Goal: Task Accomplishment & Management: Manage account settings

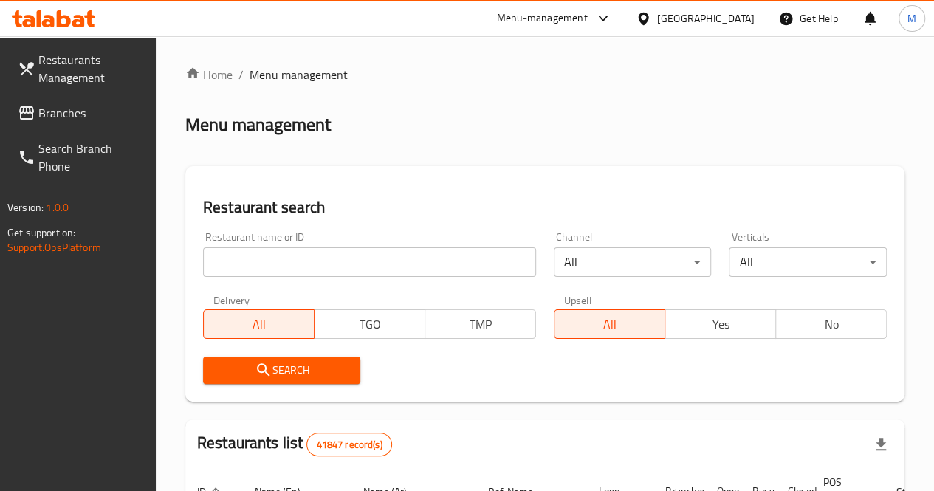
click at [303, 255] on input "search" at bounding box center [369, 262] width 333 height 30
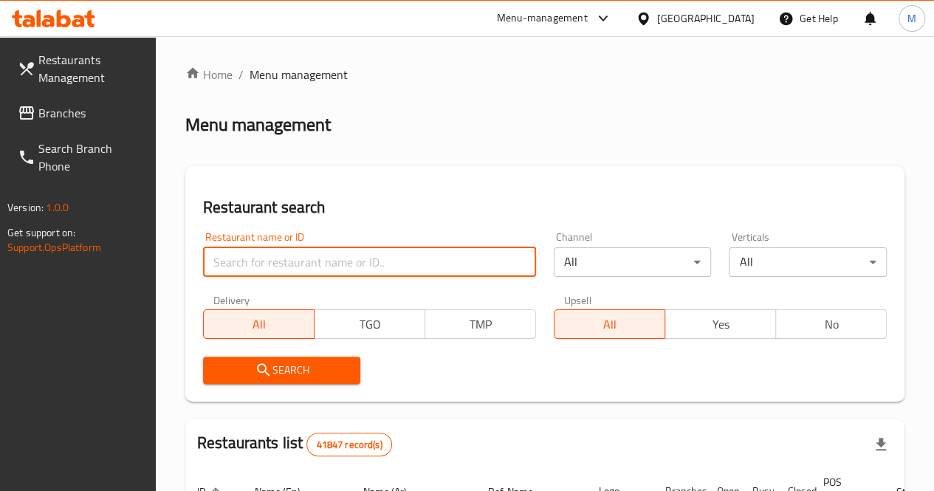
paste input "608431"
type input "608431"
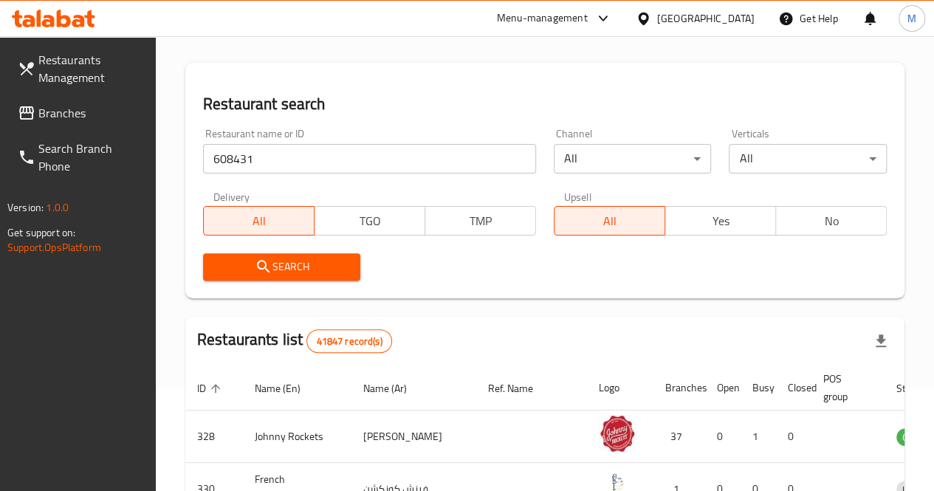
scroll to position [122, 0]
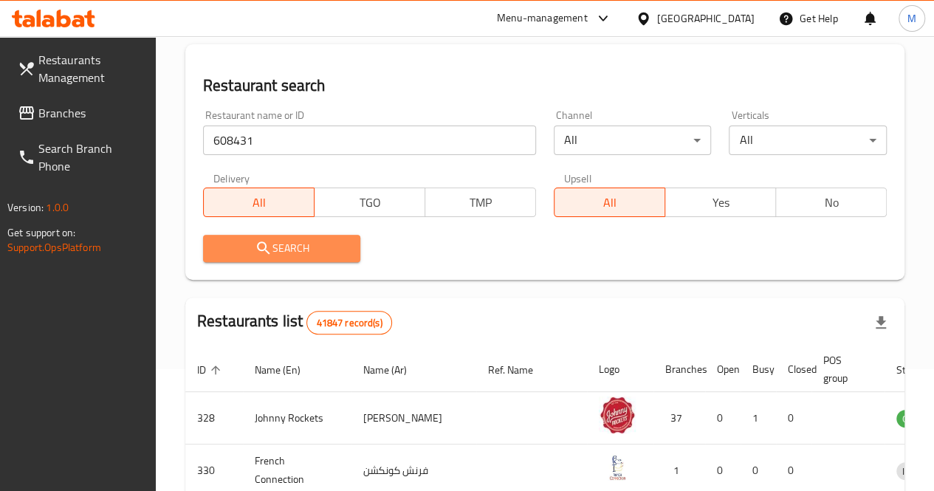
click at [297, 255] on span "Search" at bounding box center [282, 248] width 134 height 18
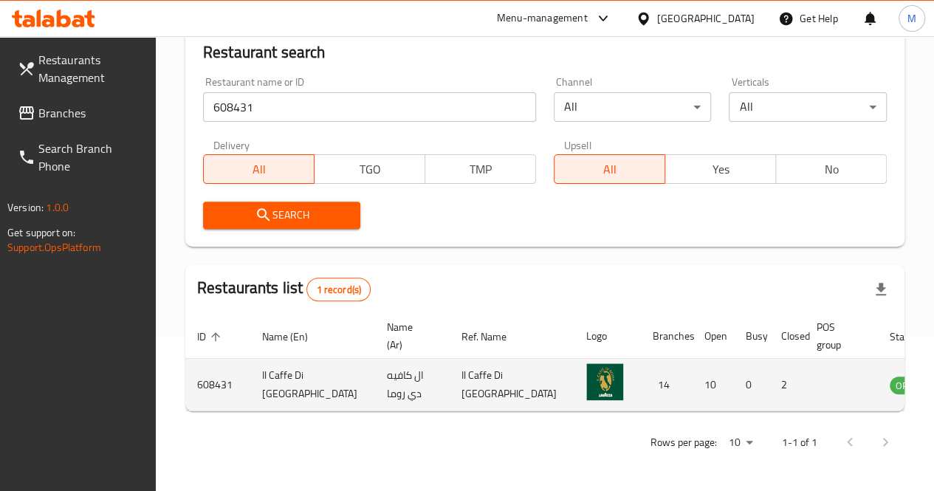
scroll to position [0, 1]
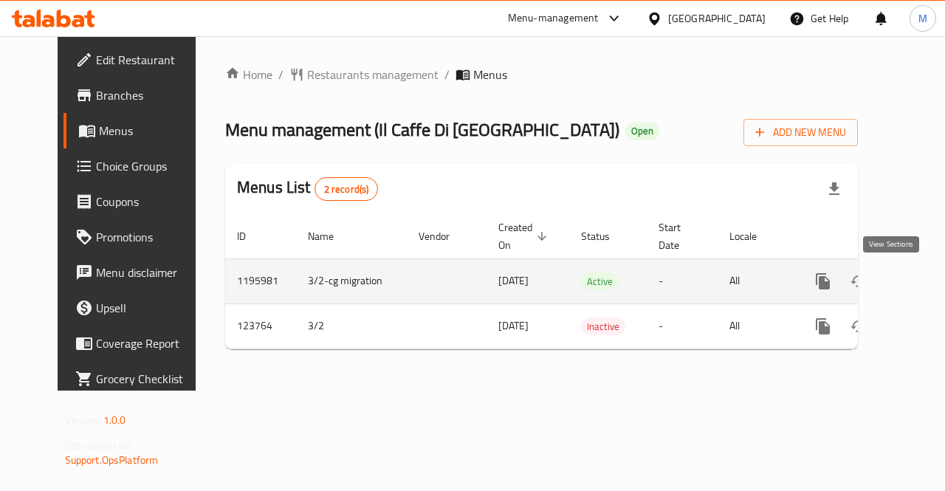
click at [923, 281] on icon "enhanced table" at bounding box center [929, 281] width 13 height 13
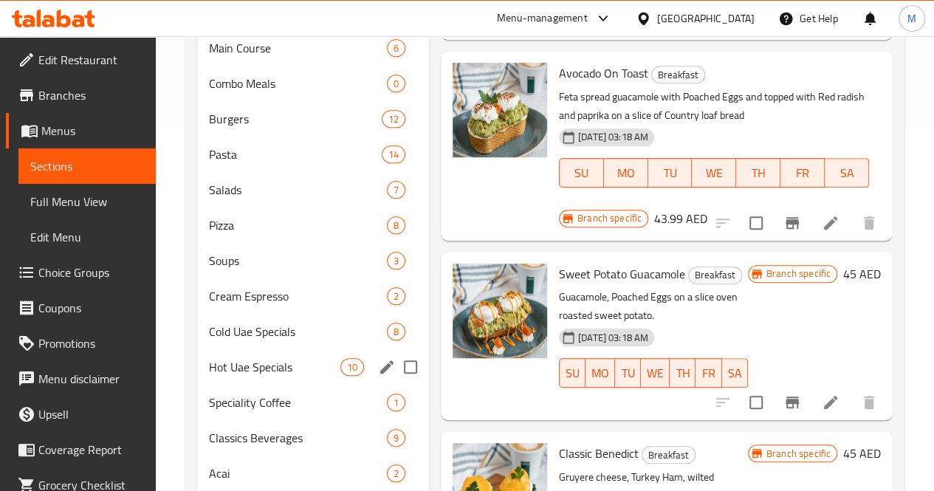
scroll to position [422, 0]
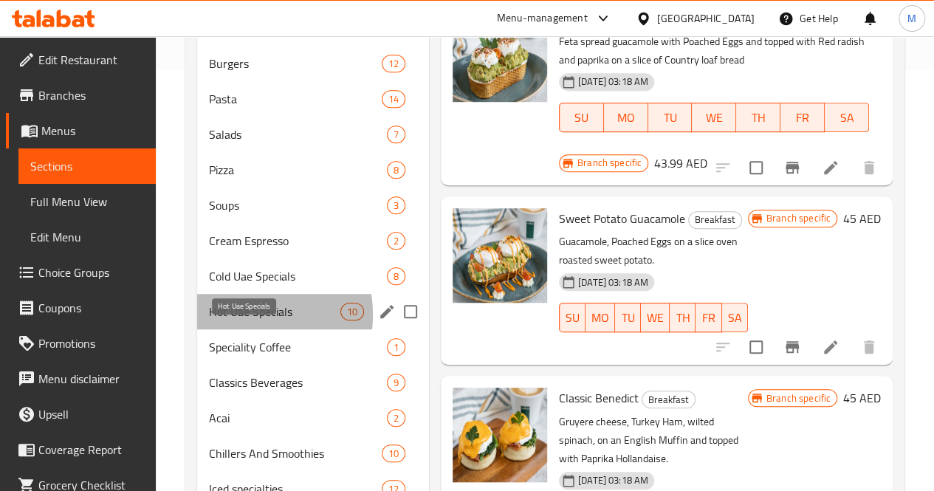
click at [238, 320] on span "Hot Uae Specials" at bounding box center [274, 312] width 131 height 18
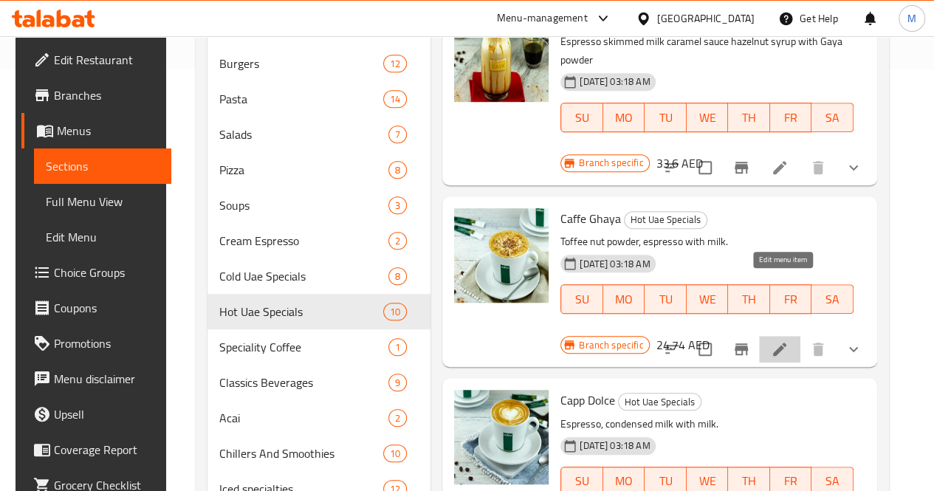
click at [789, 340] on icon at bounding box center [780, 349] width 18 height 18
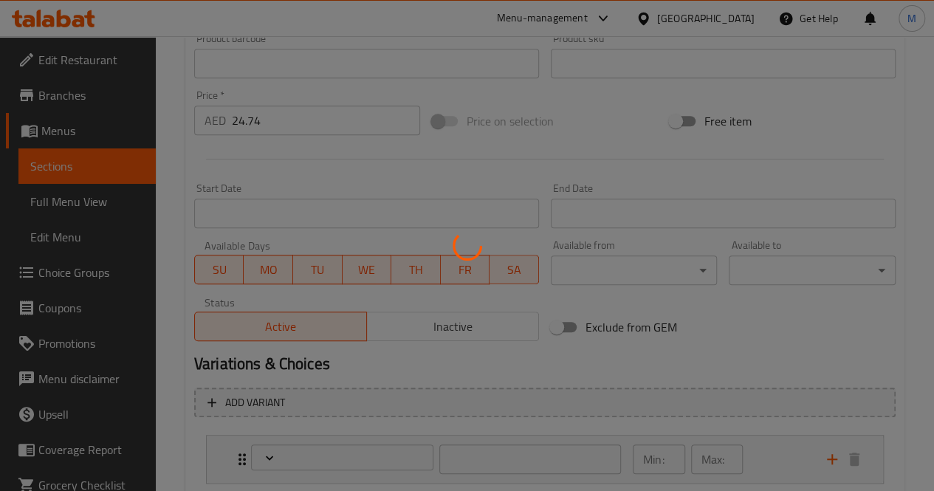
type input "الاضافات:"
type input "0"
type input "12"
type input "اختيارك من الحجم:"
type input "1"
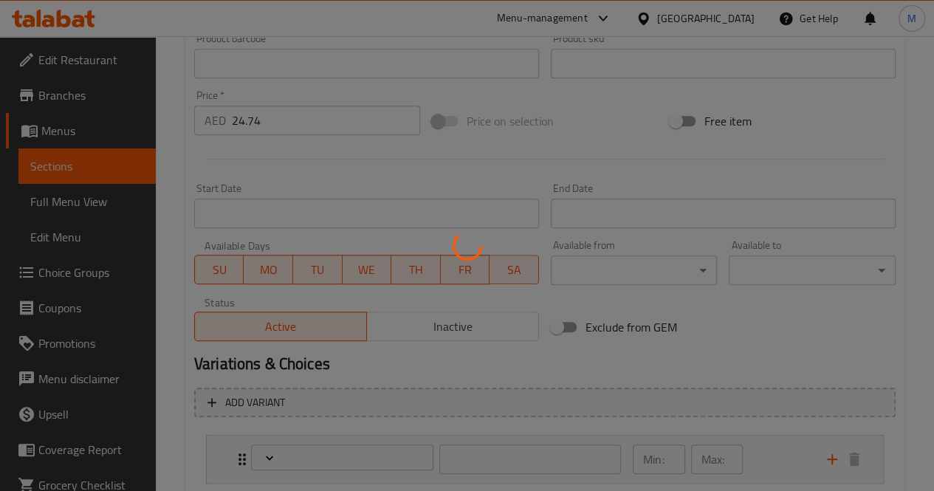
type input "1"
type input "الطبقة الإضافية"
type input "0"
type input "1"
type input "اختيار:"
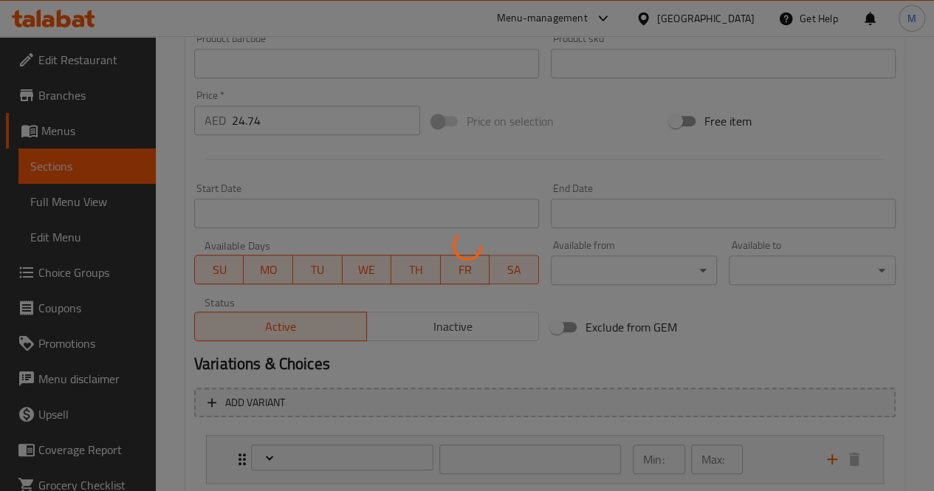
type input "0"
type input "1"
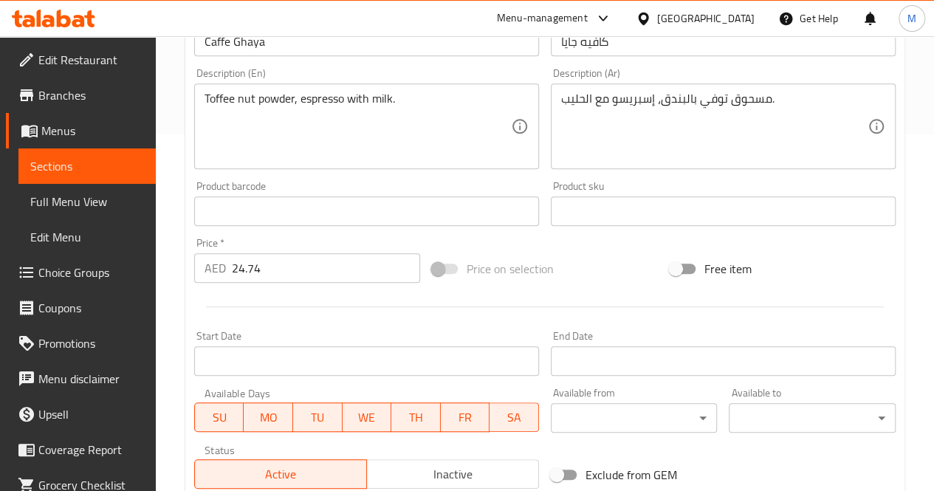
scroll to position [347, 0]
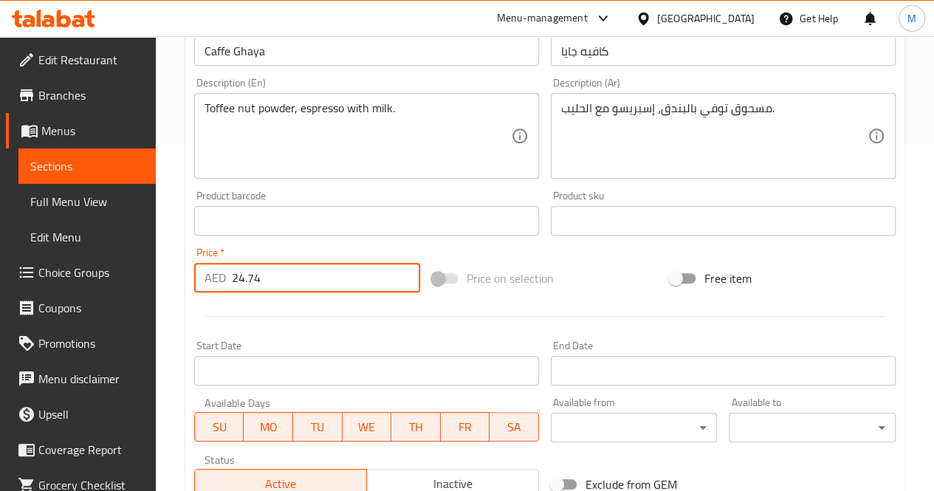
drag, startPoint x: 304, startPoint y: 272, endPoint x: 227, endPoint y: 282, distance: 77.5
click at [227, 282] on div "AED 24.74 Price *" at bounding box center [307, 278] width 226 height 30
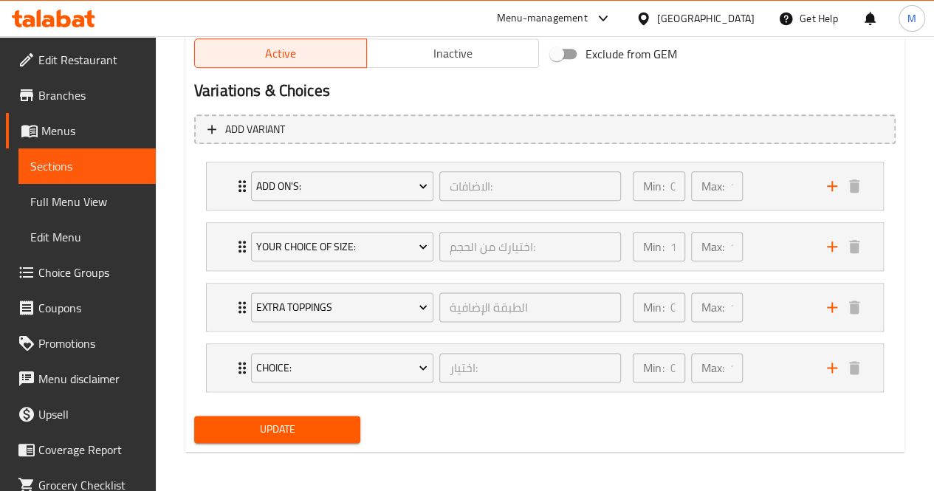
type input "29.24"
click at [316, 433] on span "Update" at bounding box center [277, 429] width 143 height 18
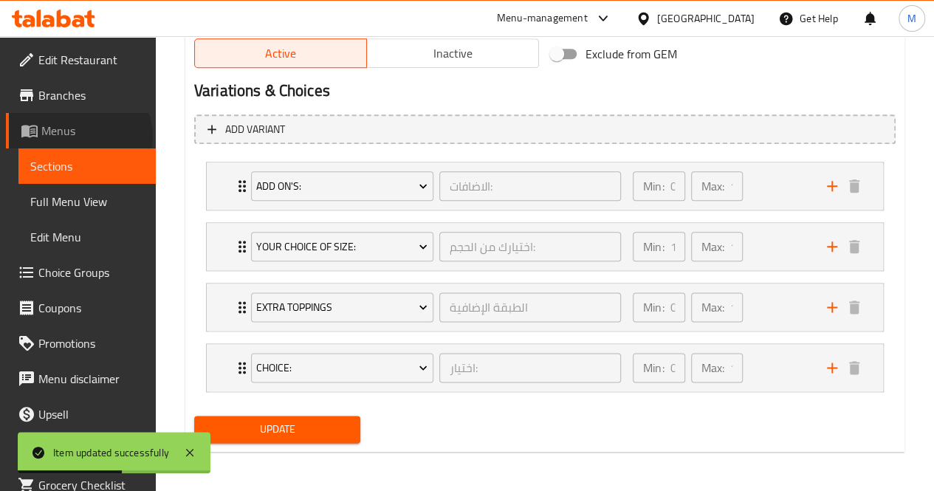
click at [78, 137] on span "Menus" at bounding box center [92, 131] width 103 height 18
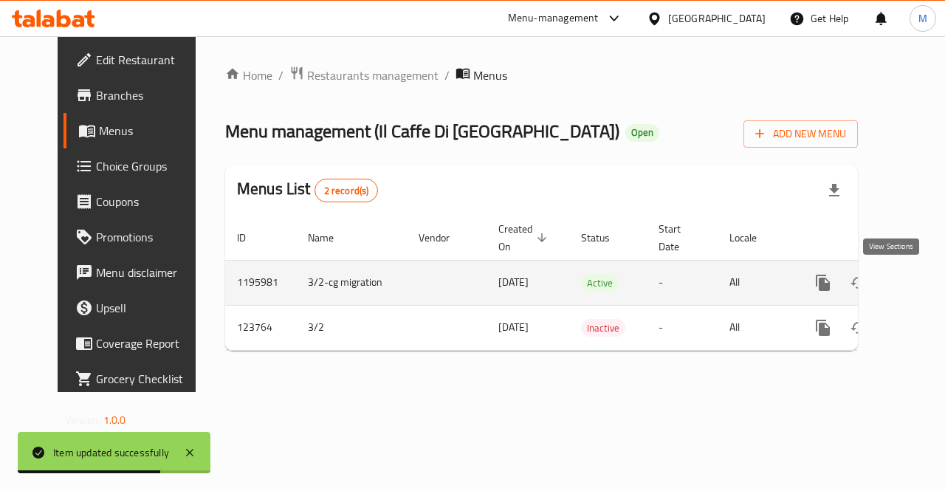
click at [923, 281] on icon "enhanced table" at bounding box center [929, 282] width 13 height 13
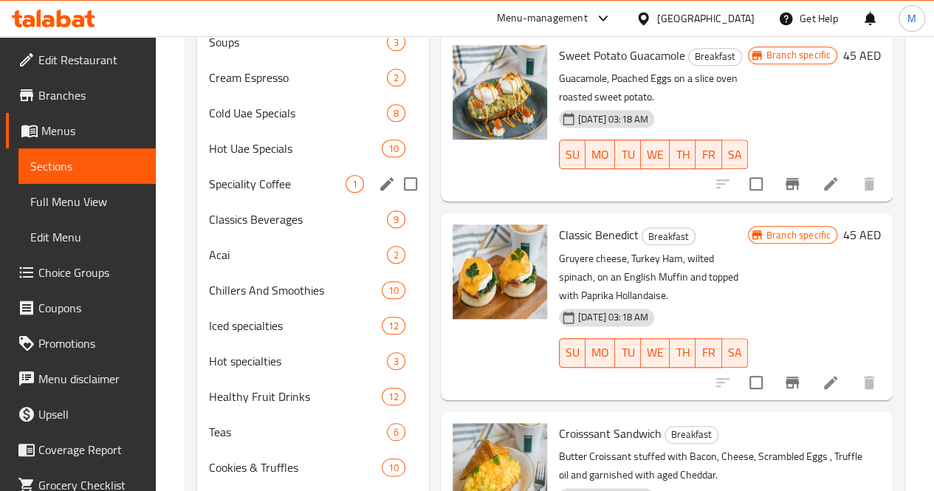
scroll to position [583, 0]
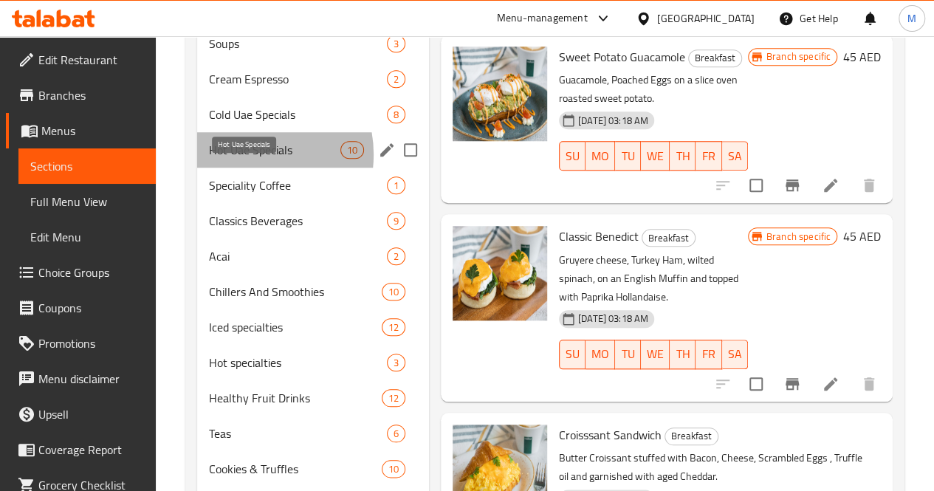
click at [247, 159] on span "Hot Uae Specials" at bounding box center [274, 150] width 131 height 18
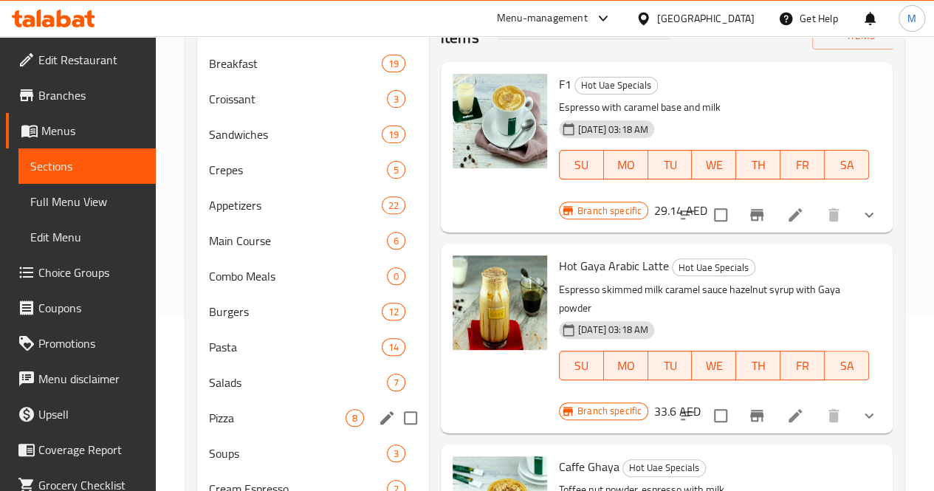
scroll to position [170, 0]
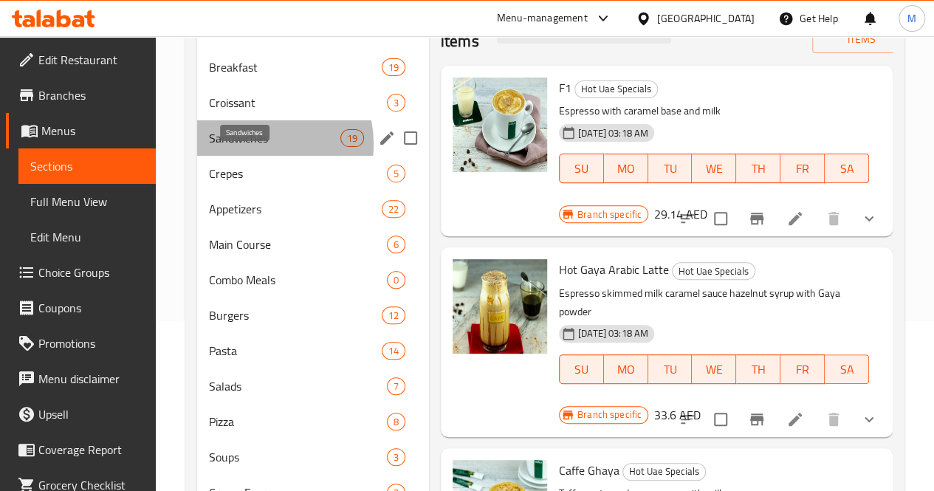
click at [251, 147] on span "Sandwiches" at bounding box center [274, 138] width 131 height 18
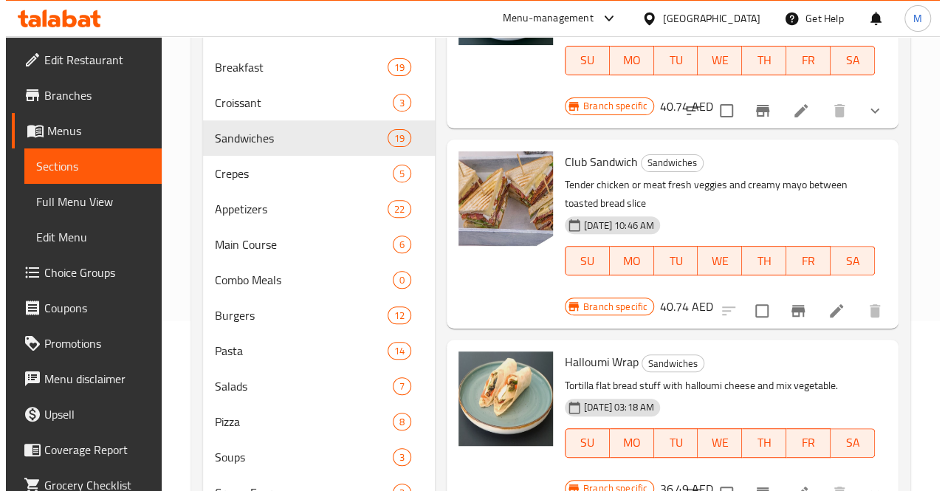
scroll to position [683, 0]
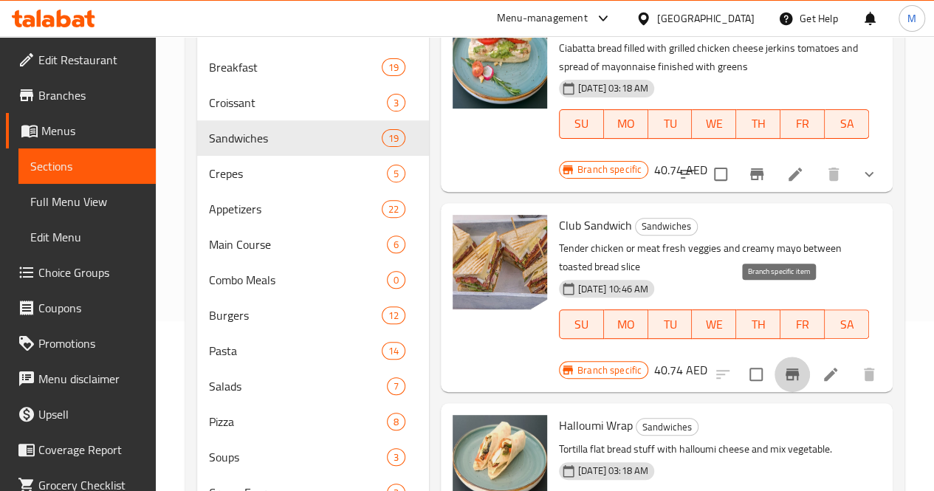
click at [786, 368] on icon "Branch-specific-item" at bounding box center [792, 374] width 13 height 12
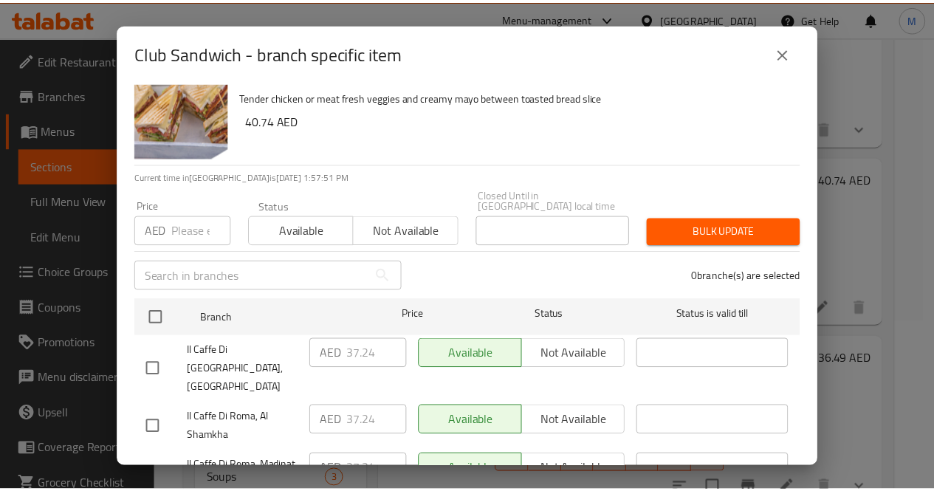
scroll to position [25, 0]
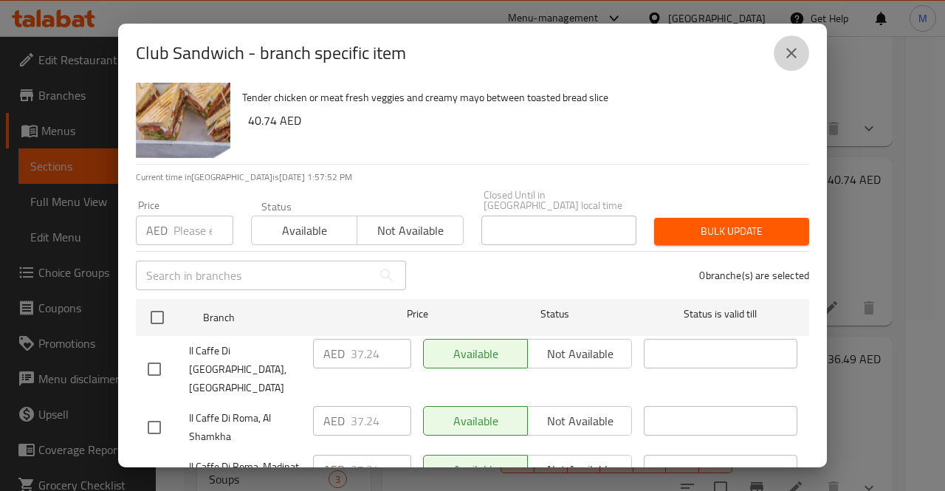
click at [795, 48] on icon "close" at bounding box center [792, 53] width 18 height 18
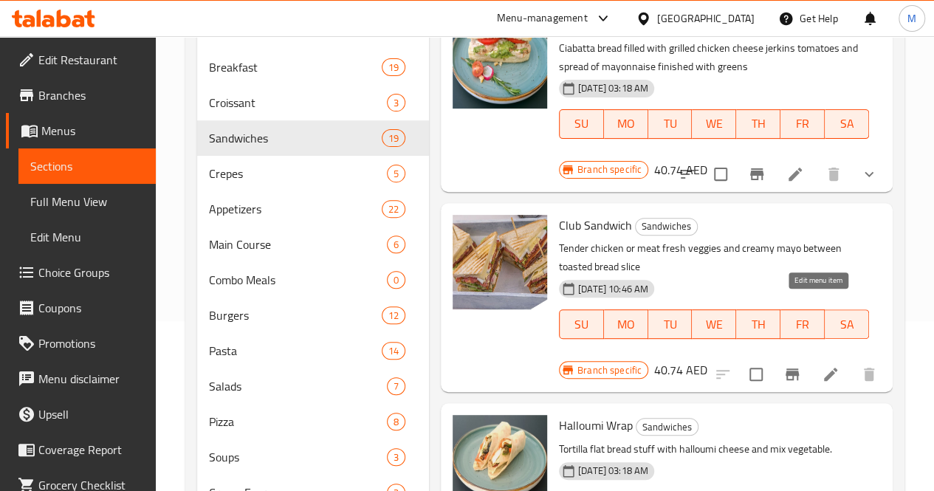
click at [822, 365] on icon at bounding box center [831, 374] width 18 height 18
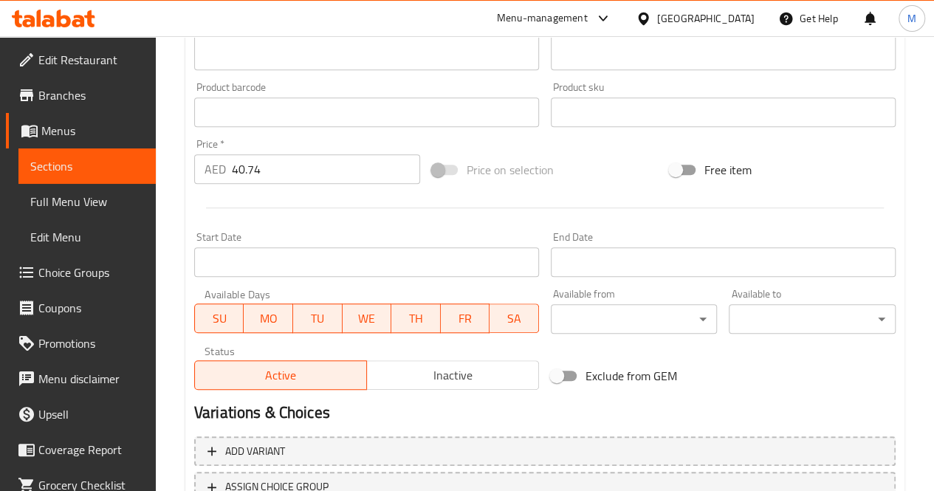
scroll to position [453, 0]
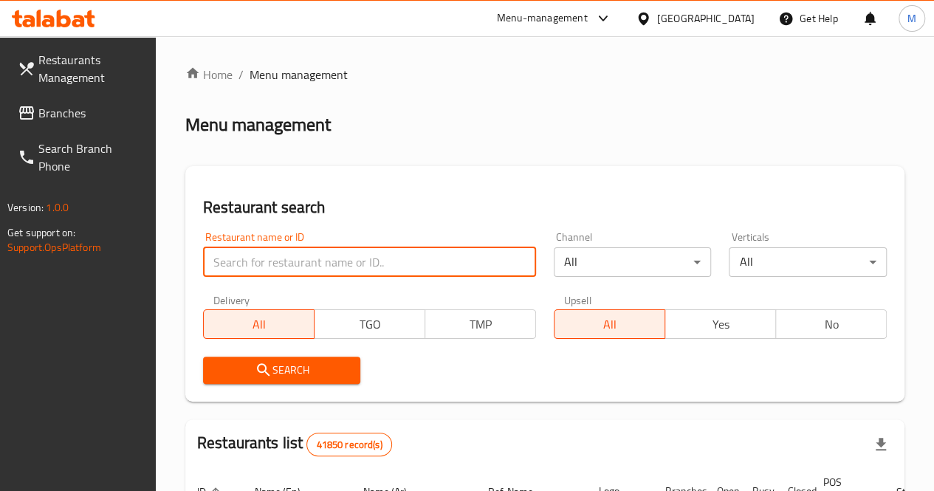
click at [333, 254] on input "search" at bounding box center [369, 262] width 333 height 30
paste input "608431"
type input "608431"
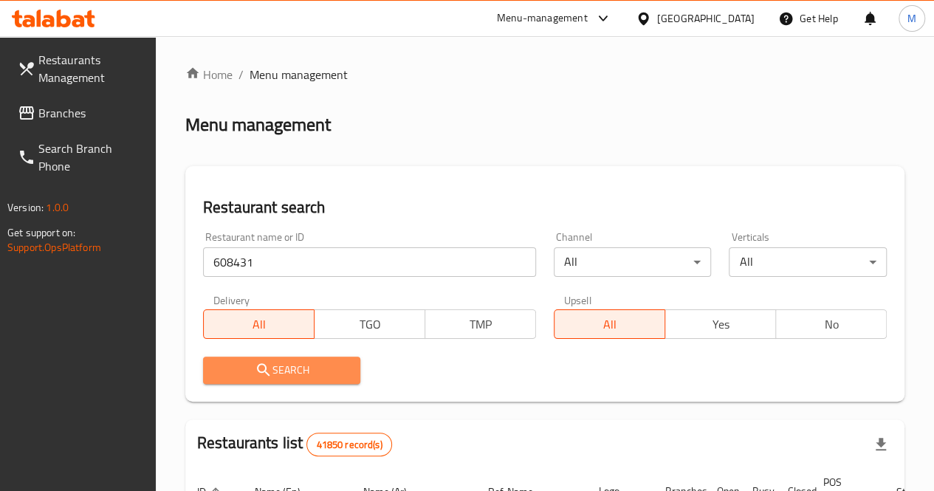
click at [298, 365] on span "Search" at bounding box center [282, 370] width 134 height 18
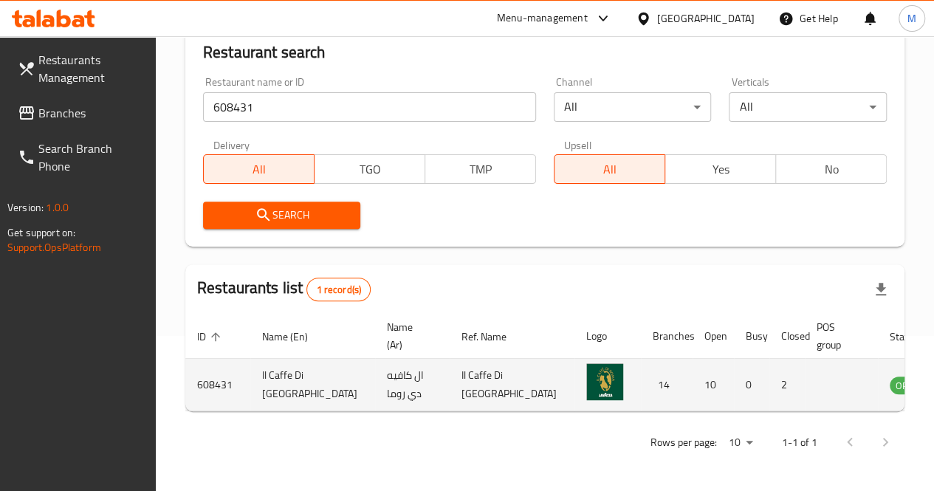
scroll to position [0, 1]
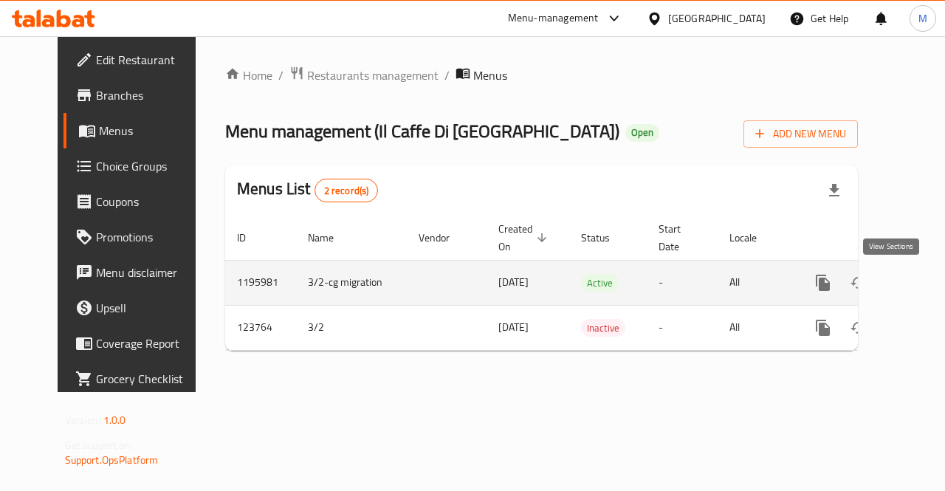
click at [921, 287] on icon "enhanced table" at bounding box center [930, 283] width 18 height 18
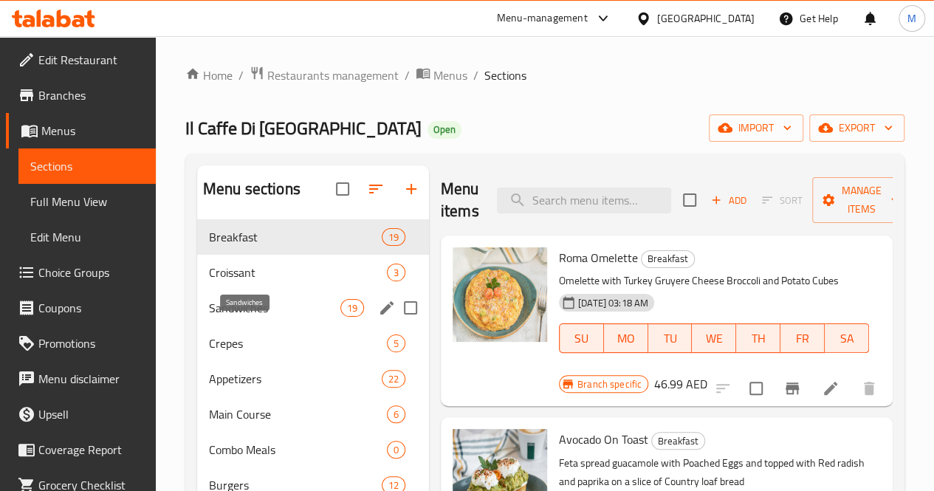
click at [260, 317] on span "Sandwiches" at bounding box center [274, 308] width 131 height 18
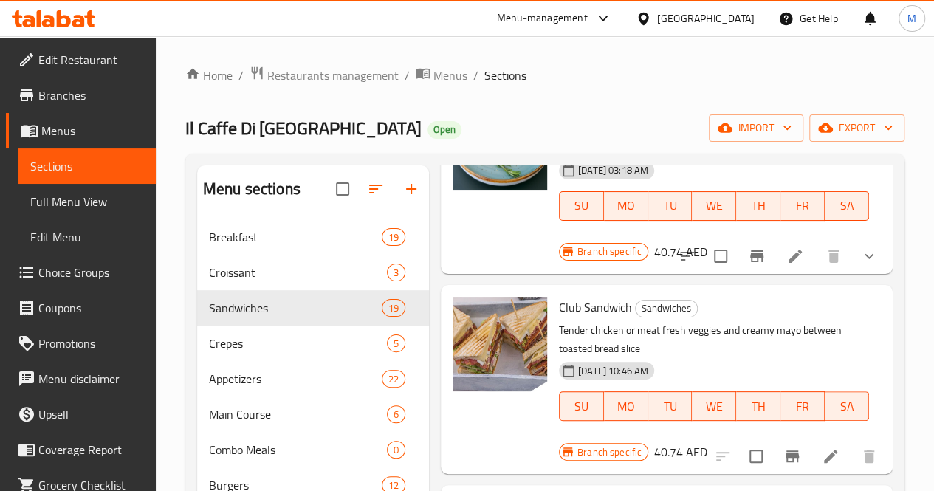
scroll to position [772, 0]
click at [824, 449] on icon at bounding box center [830, 455] width 13 height 13
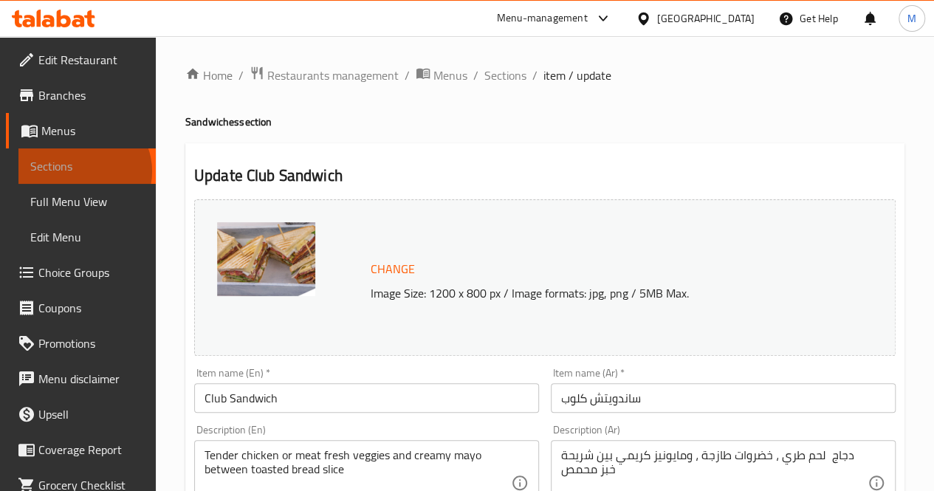
click at [83, 171] on span "Sections" at bounding box center [87, 166] width 114 height 18
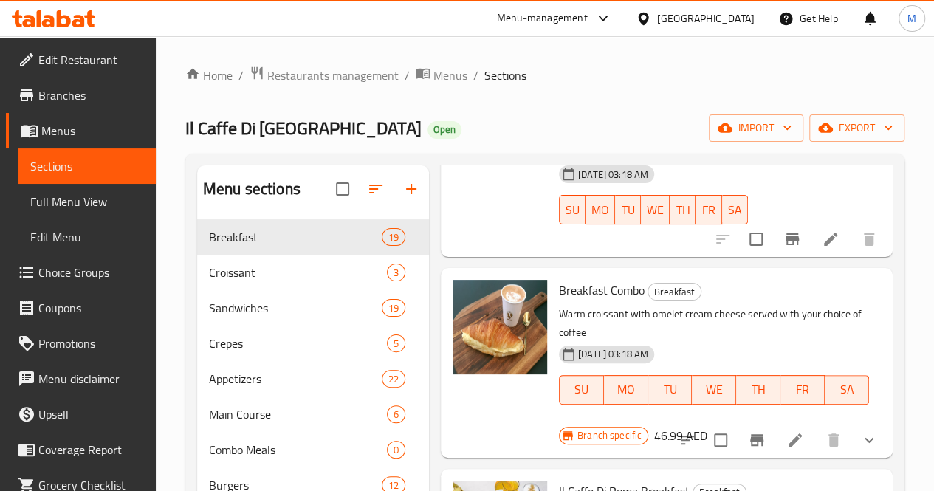
scroll to position [1965, 0]
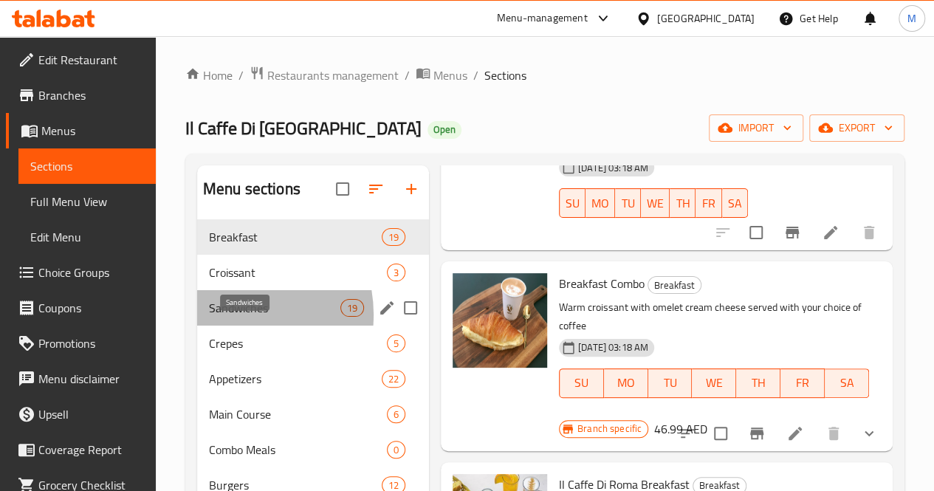
click at [230, 317] on span "Sandwiches" at bounding box center [274, 308] width 131 height 18
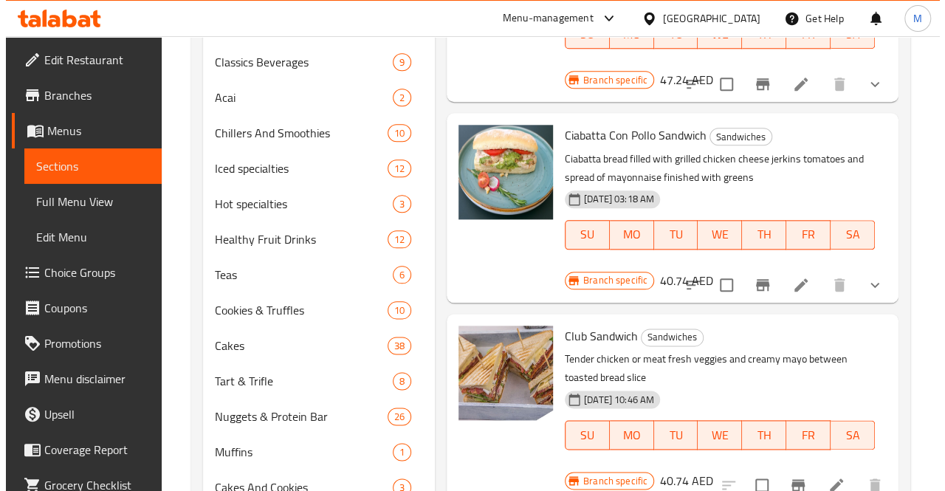
scroll to position [741, 0]
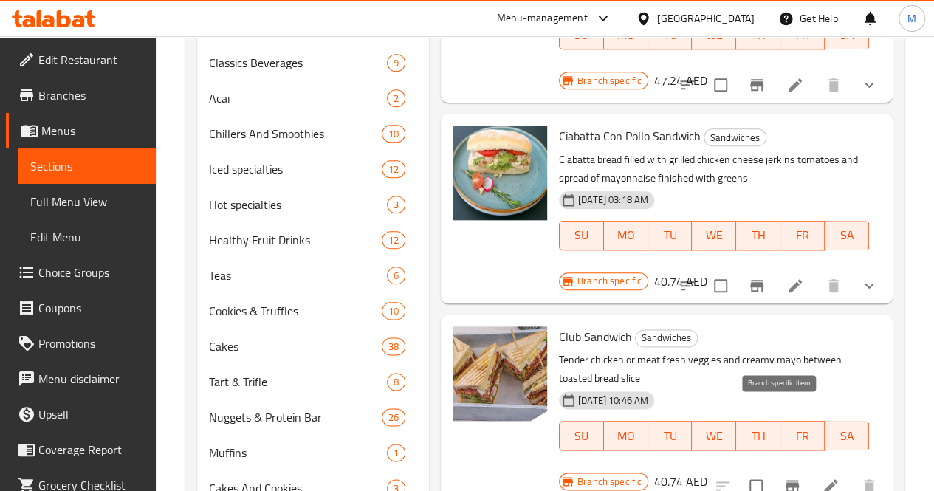
click at [783, 477] on icon "Branch-specific-item" at bounding box center [792, 486] width 18 height 18
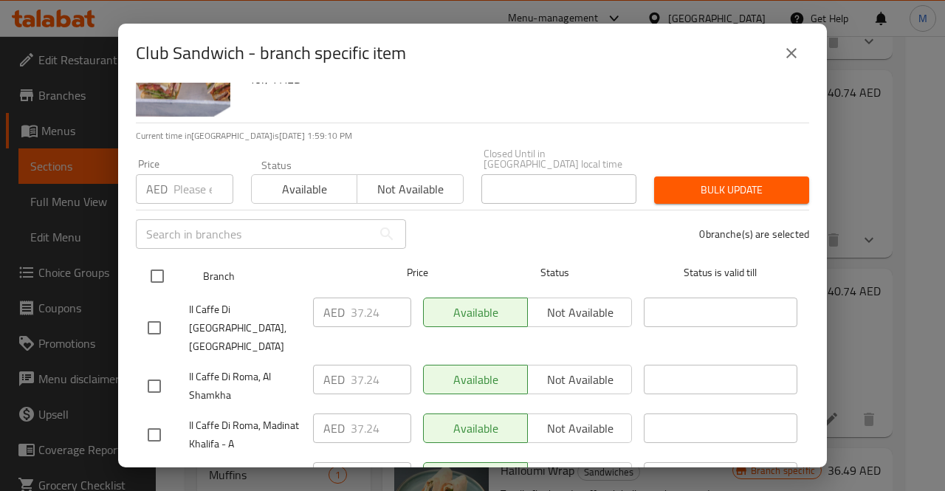
scroll to position [69, 0]
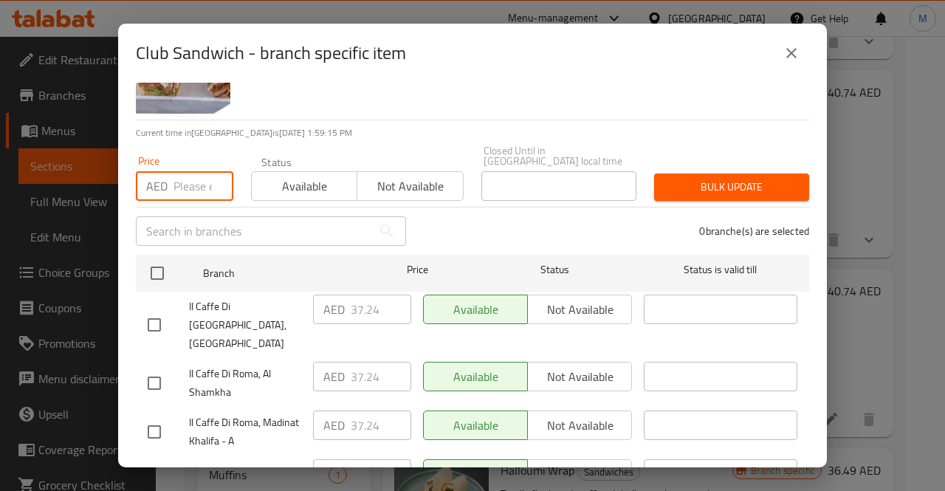
click at [196, 184] on input "number" at bounding box center [204, 186] width 60 height 30
type input "40.74"
click at [722, 193] on span "Bulk update" at bounding box center [731, 187] width 131 height 18
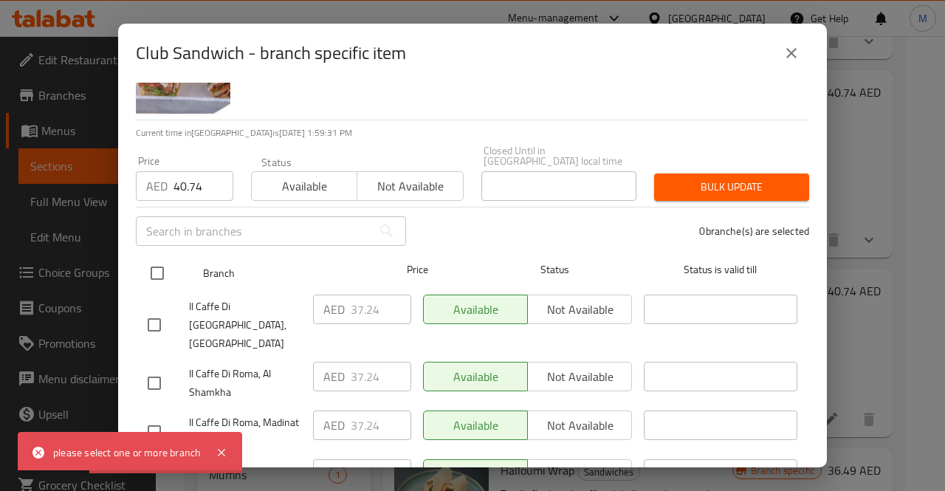
click at [155, 274] on input "checkbox" at bounding box center [157, 273] width 31 height 31
checkbox input "true"
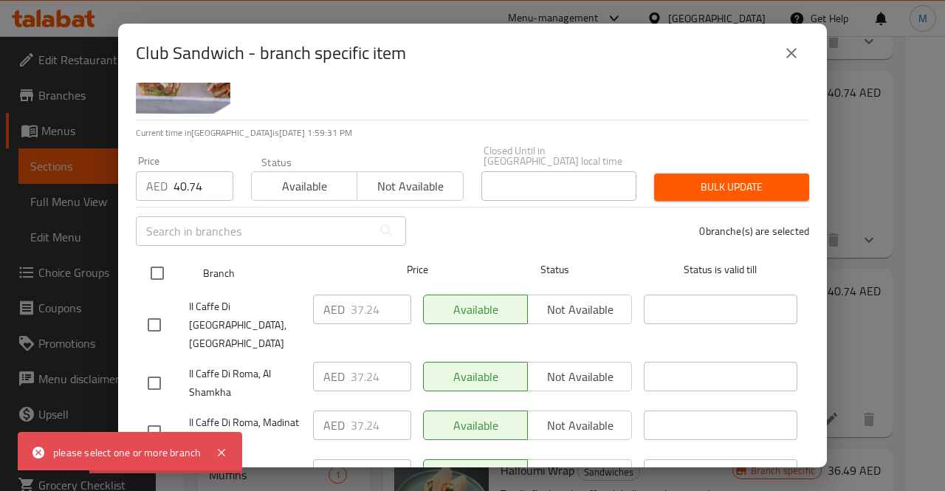
checkbox input "true"
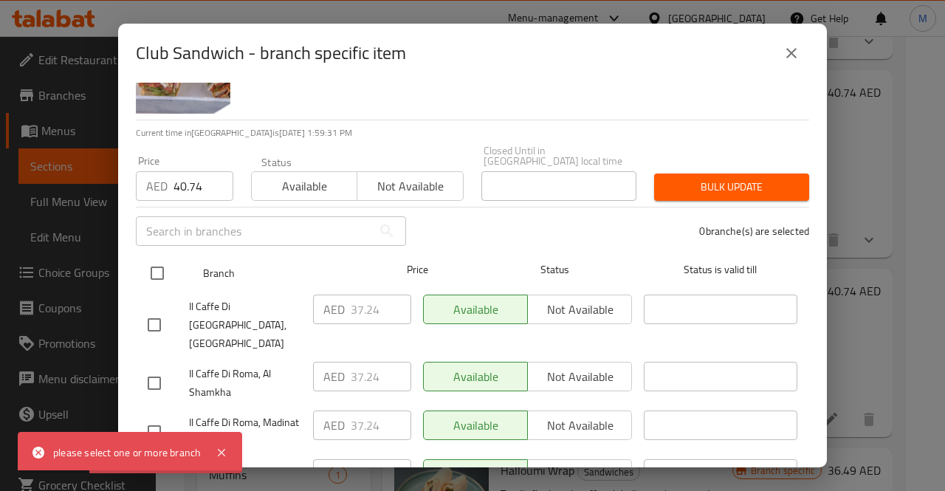
checkbox input "true"
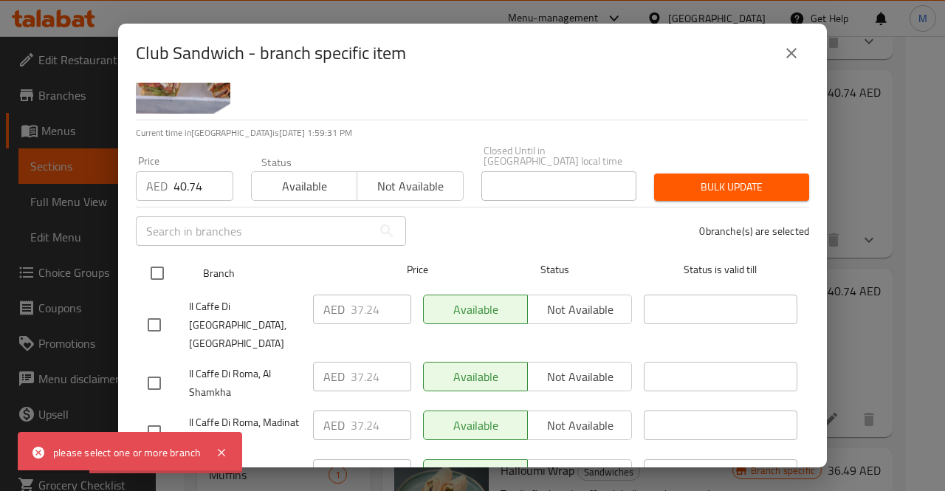
checkbox input "true"
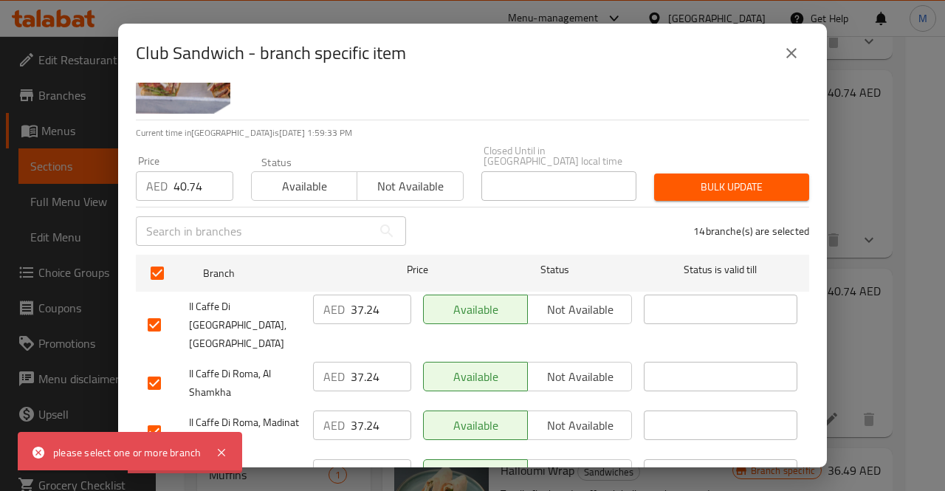
click at [715, 201] on div "Bulk update" at bounding box center [731, 187] width 173 height 45
click at [702, 192] on span "Bulk update" at bounding box center [731, 187] width 131 height 18
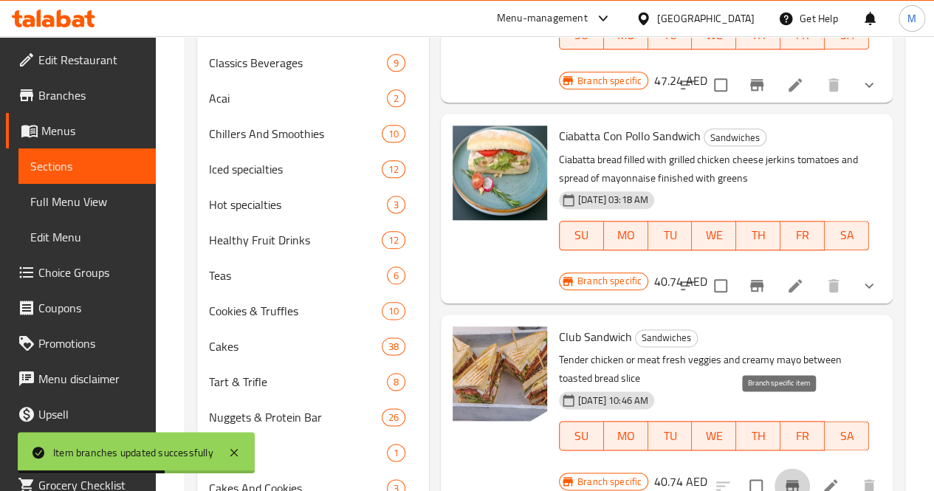
click at [784, 477] on icon "Branch-specific-item" at bounding box center [792, 486] width 18 height 18
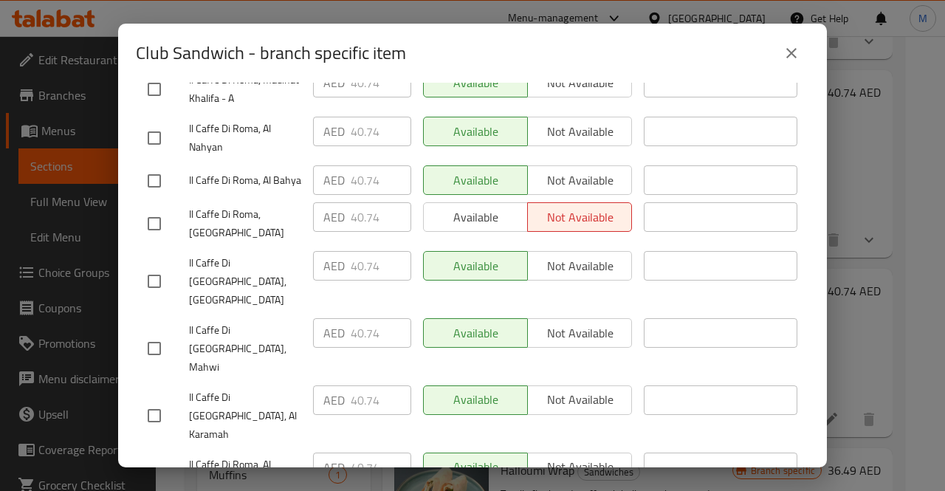
scroll to position [602, 0]
